Goal: Task Accomplishment & Management: Use online tool/utility

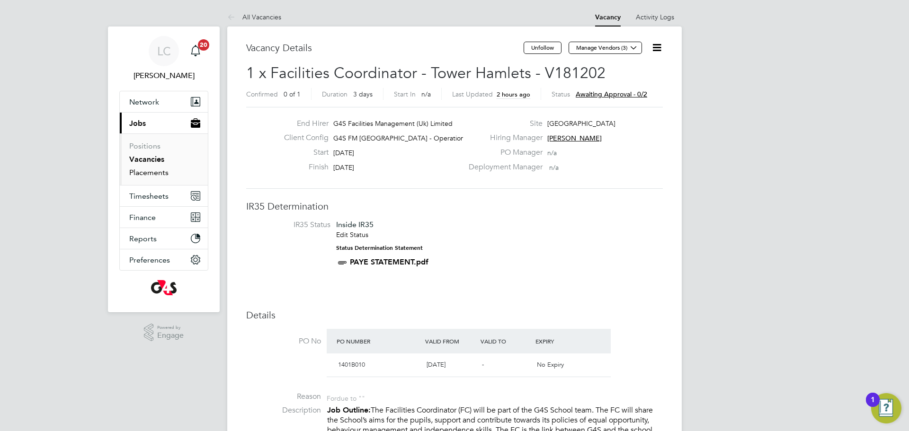
click at [142, 173] on link "Placements" at bounding box center [148, 172] width 39 height 9
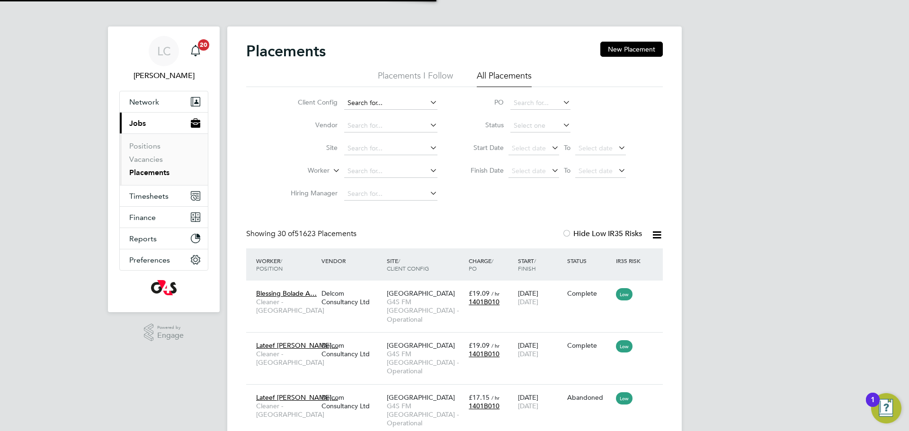
click at [364, 106] on input at bounding box center [390, 103] width 93 height 13
click at [368, 99] on input at bounding box center [390, 103] width 93 height 13
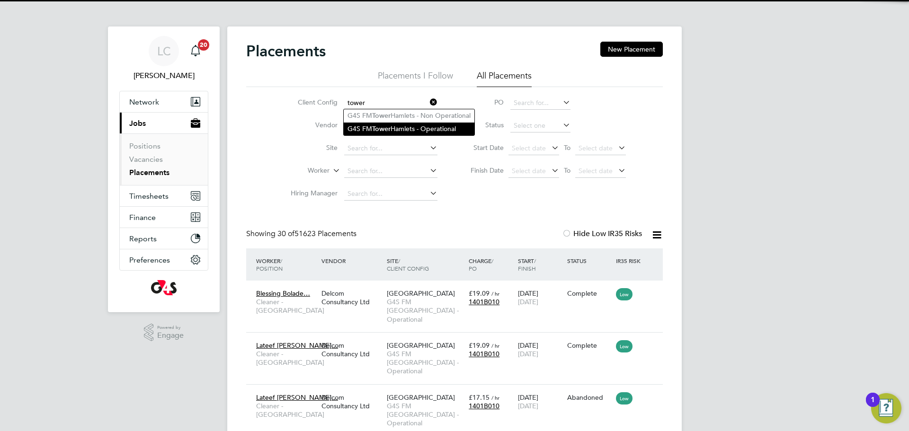
click at [417, 130] on li "G4S FM [GEOGRAPHIC_DATA] - Operational" at bounding box center [409, 129] width 131 height 13
type input "G4S FM [GEOGRAPHIC_DATA] - Operational"
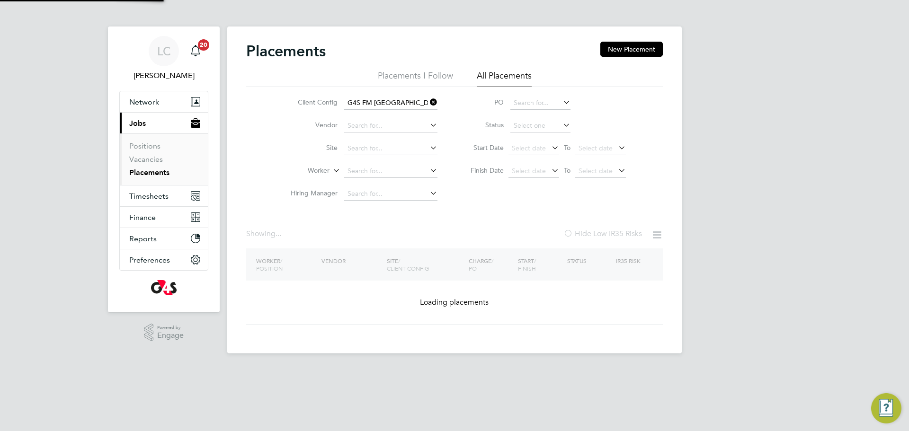
click at [534, 173] on span "Select date" at bounding box center [529, 171] width 34 height 9
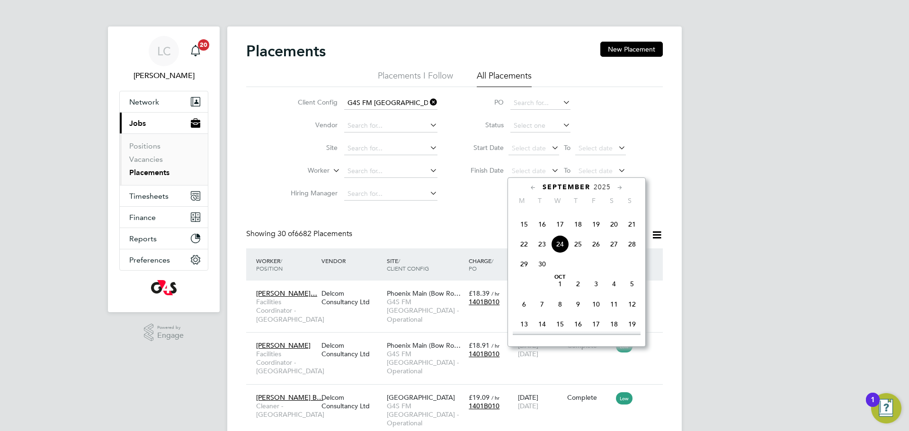
click at [557, 253] on span "24" at bounding box center [560, 244] width 18 height 18
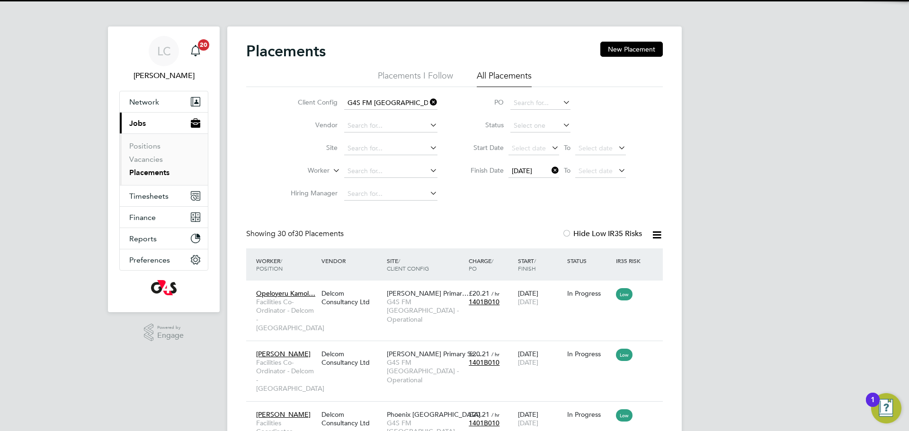
click at [662, 235] on icon at bounding box center [657, 235] width 12 height 12
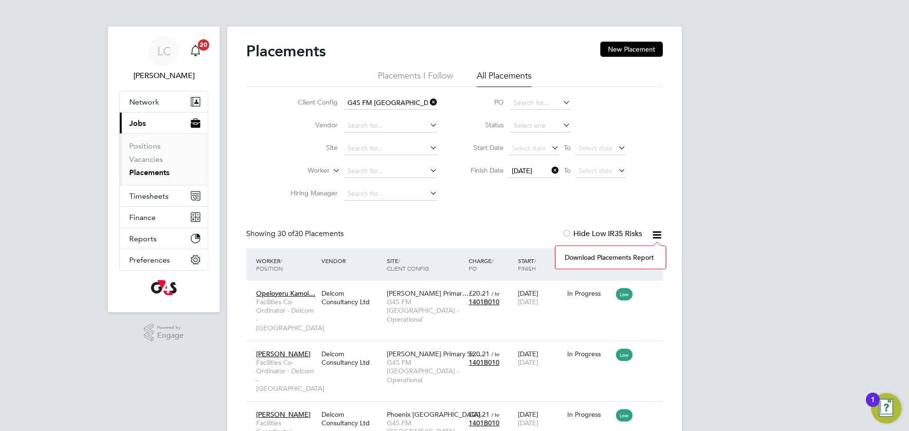
drag, startPoint x: 632, startPoint y: 254, endPoint x: 637, endPoint y: 253, distance: 5.7
click at [633, 254] on li "Download Placements Report" at bounding box center [610, 257] width 101 height 13
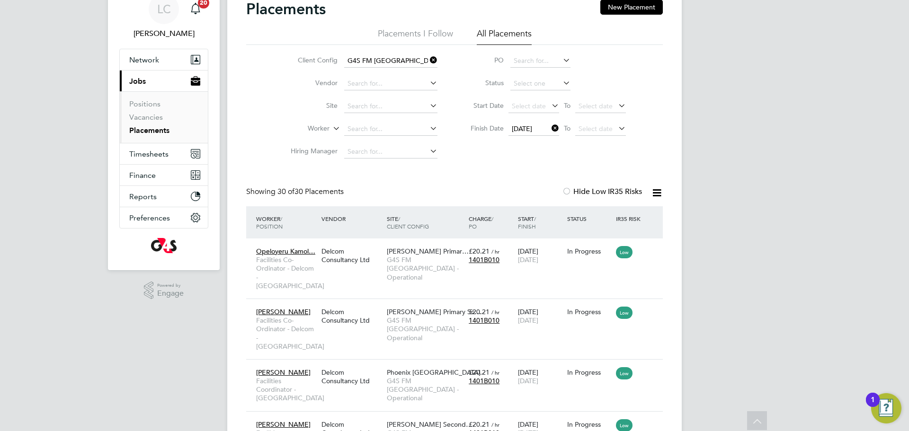
scroll to position [42, 0]
click at [631, 4] on button "New Placement" at bounding box center [632, 7] width 63 height 15
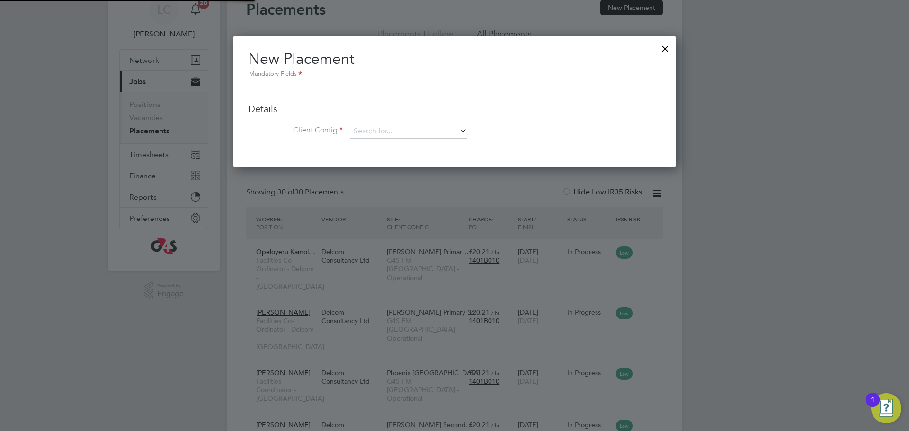
scroll to position [131, 444]
click at [677, 48] on div at bounding box center [454, 215] width 909 height 431
click at [666, 48] on div at bounding box center [665, 46] width 17 height 17
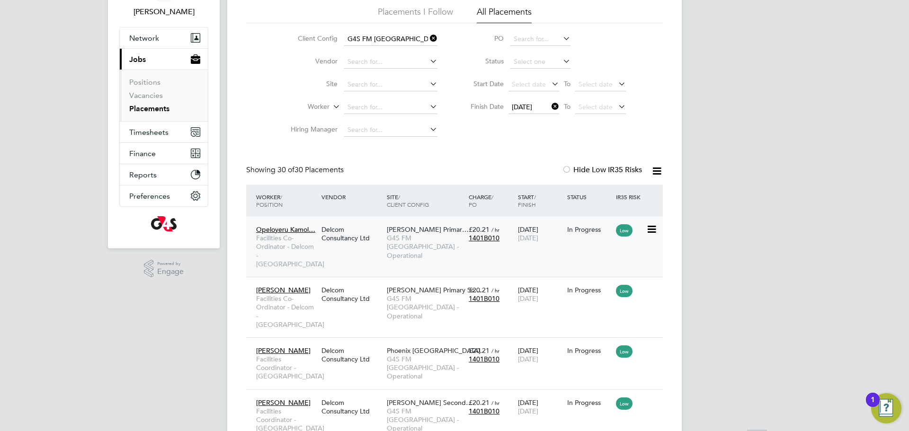
scroll to position [92, 0]
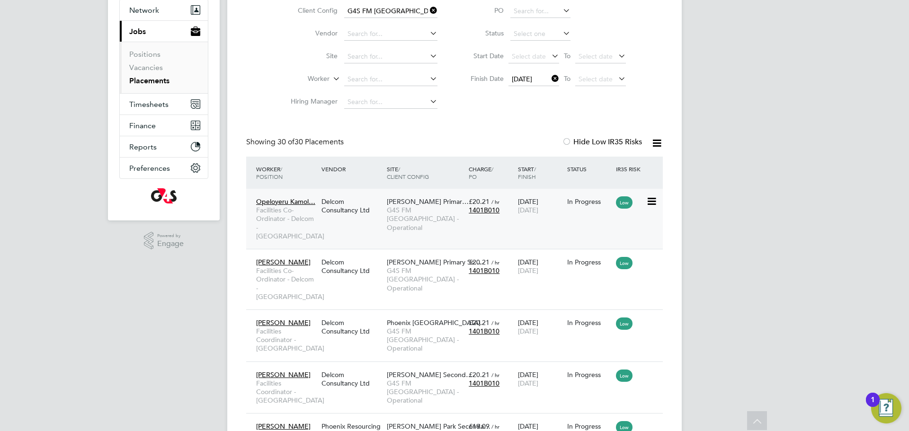
click at [365, 220] on div "Opeloyeru Kamol… Facilities Co-Ordinator - Delcom - Tower Hamlets Delcom Consul…" at bounding box center [454, 219] width 417 height 60
